Goal: Task Accomplishment & Management: Manage account settings

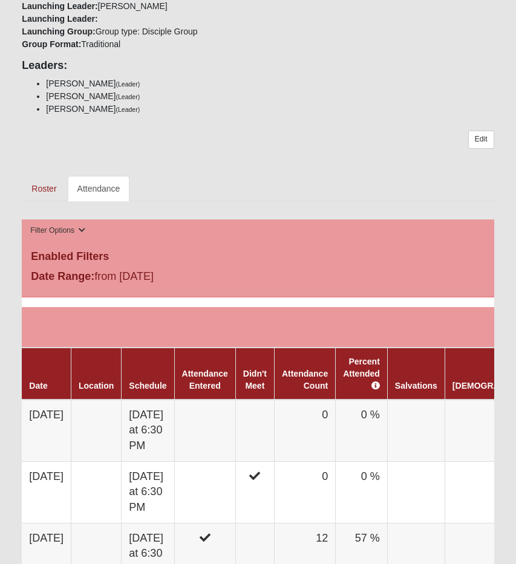
scroll to position [573, 0]
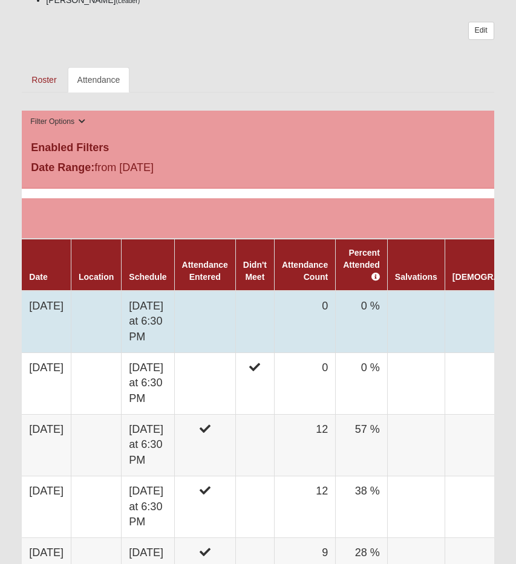
click at [273, 307] on td at bounding box center [254, 322] width 39 height 62
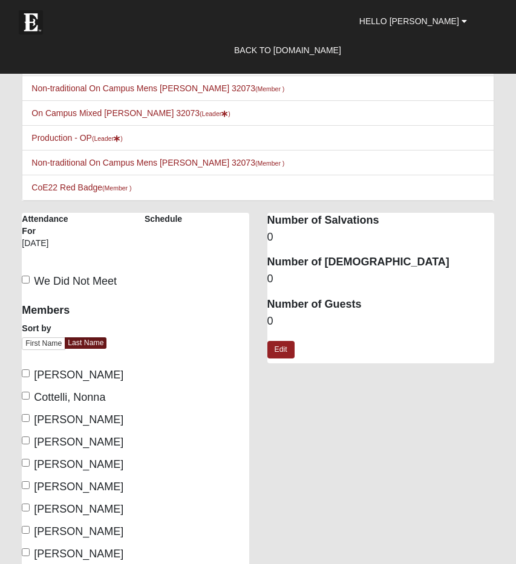
click at [74, 279] on span "We Did Not Meet" at bounding box center [75, 281] width 83 height 12
click at [30, 279] on input "We Did Not Meet" at bounding box center [26, 280] width 8 height 8
checkbox input "true"
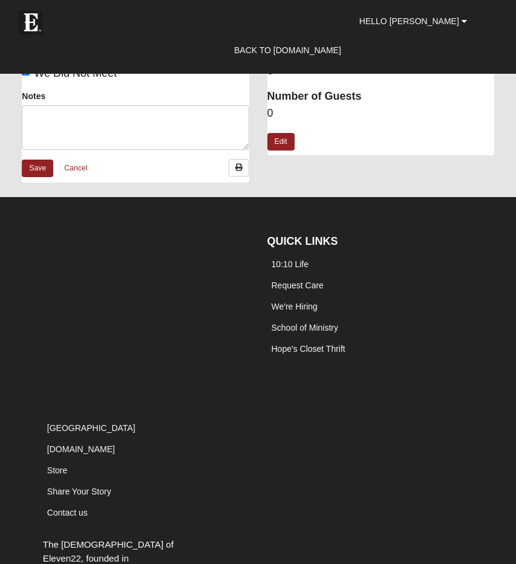
scroll to position [130, 0]
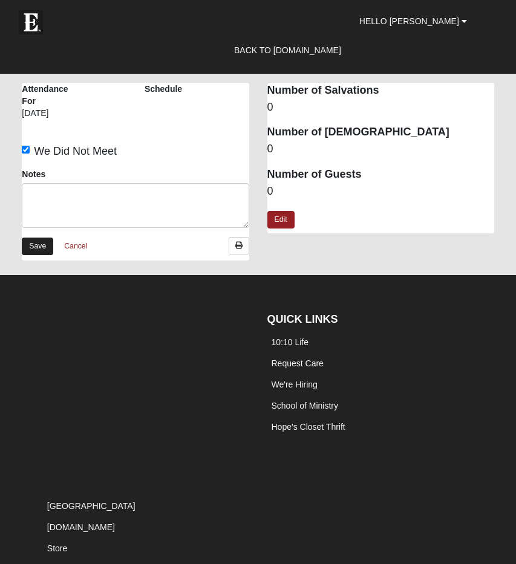
click at [39, 243] on link "Save" at bounding box center [37, 247] width 31 height 18
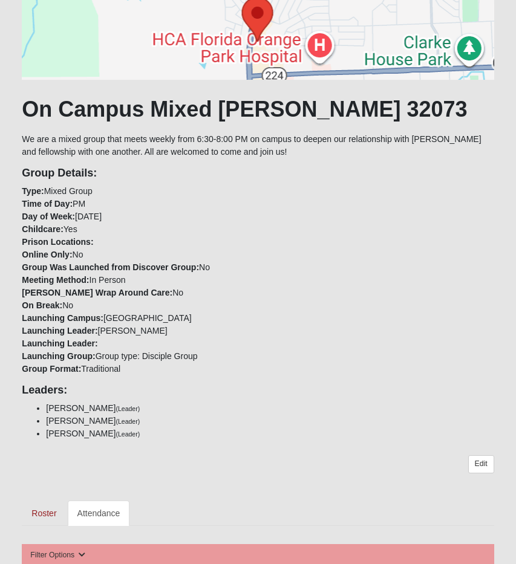
scroll to position [145, 0]
